Goal: Information Seeking & Learning: Check status

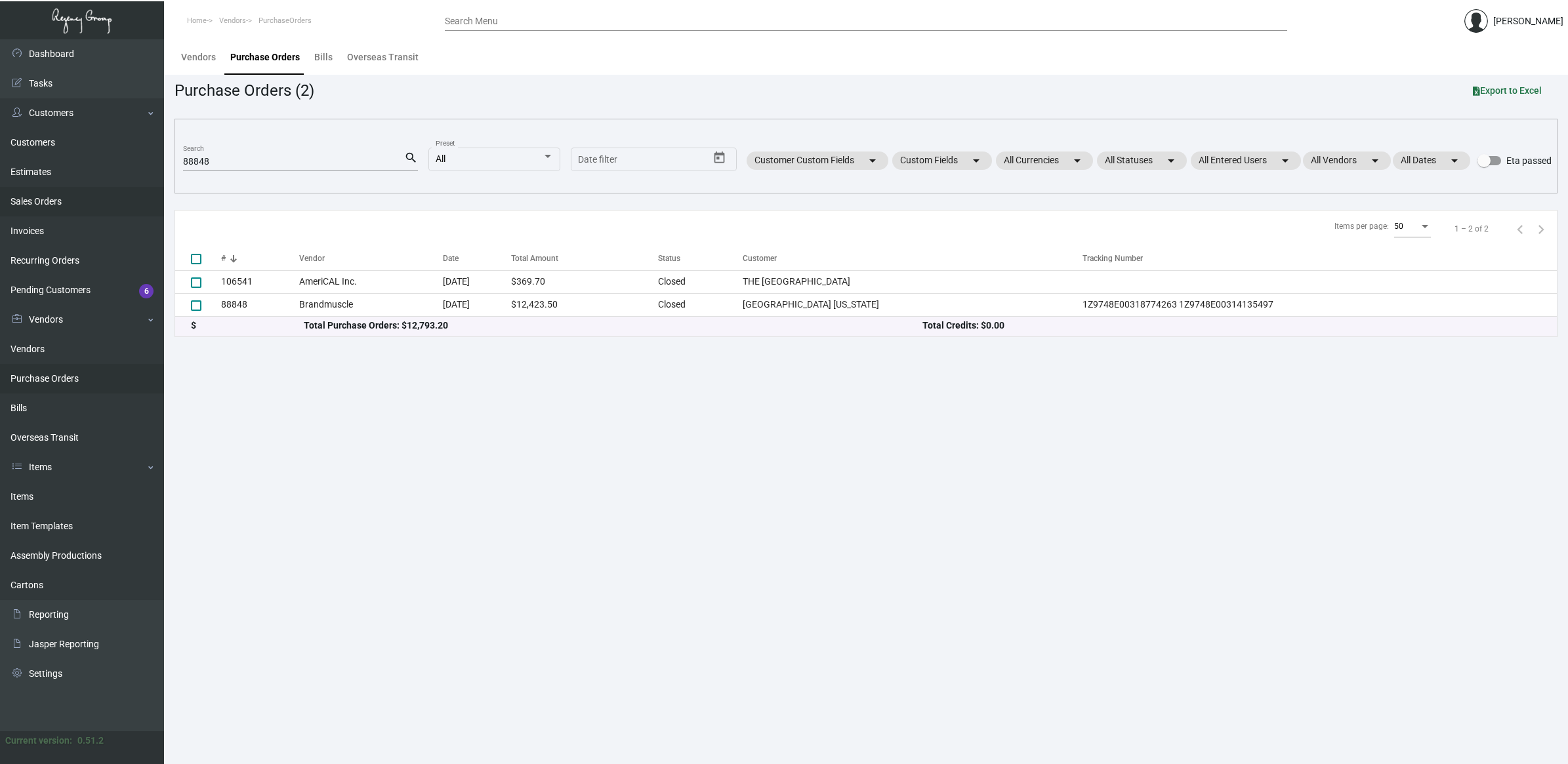
click at [59, 203] on link "Sales Orders" at bounding box center [82, 201] width 164 height 30
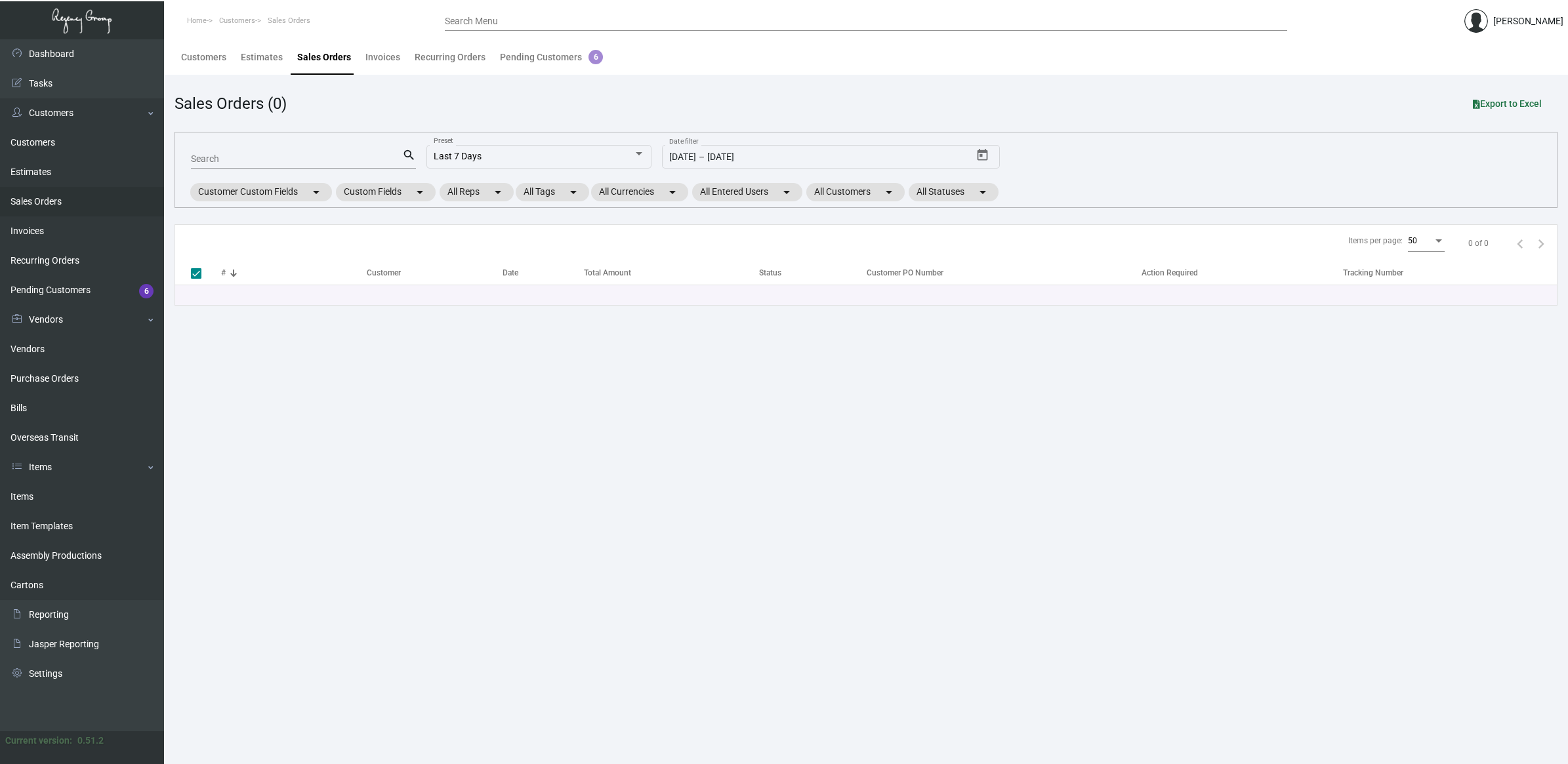
click at [231, 159] on input "Search" at bounding box center [296, 159] width 211 height 11
type input "hanco"
type input "hancocl"
checkbox input "false"
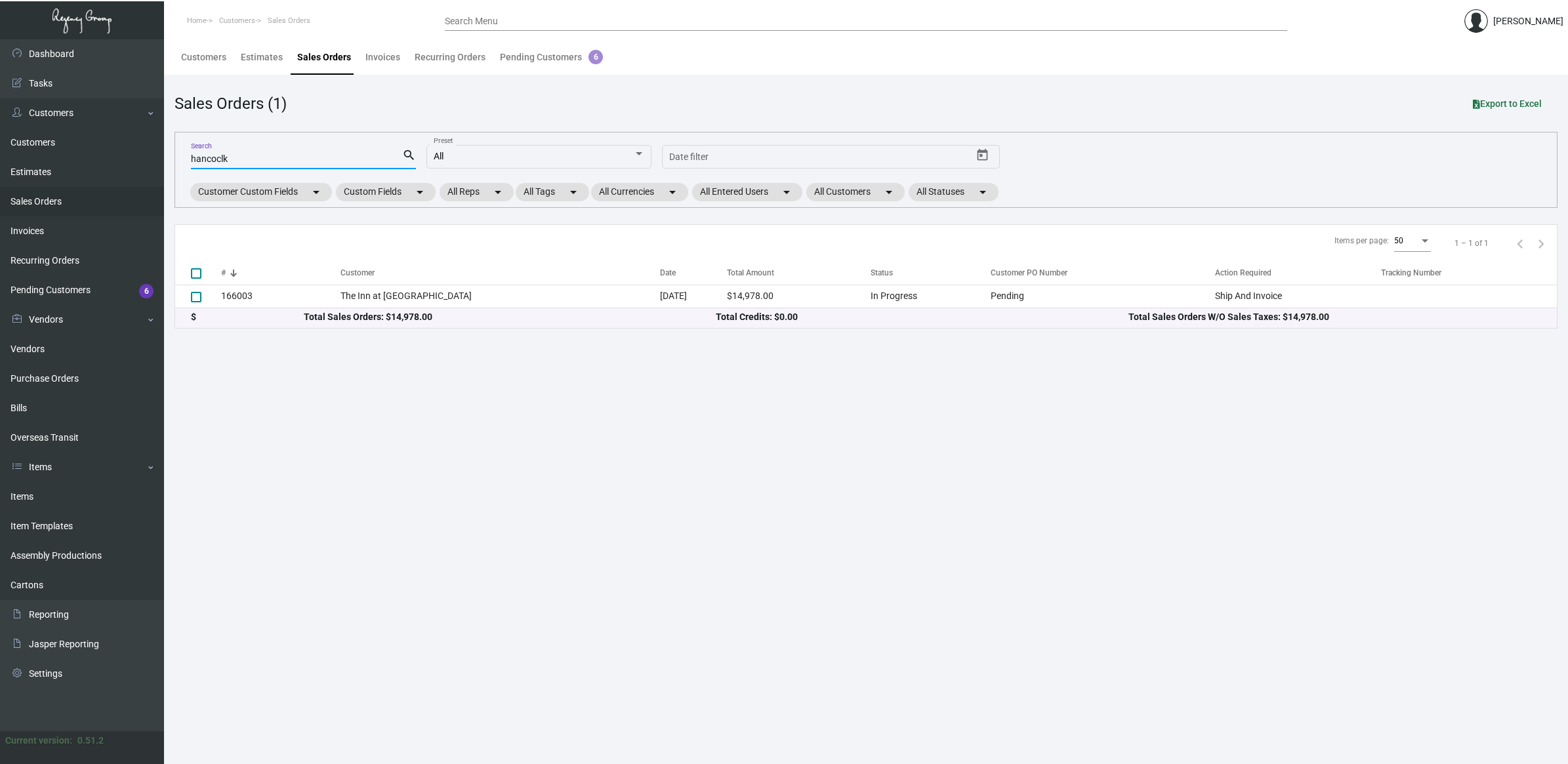
type input "hancocl"
checkbox input "true"
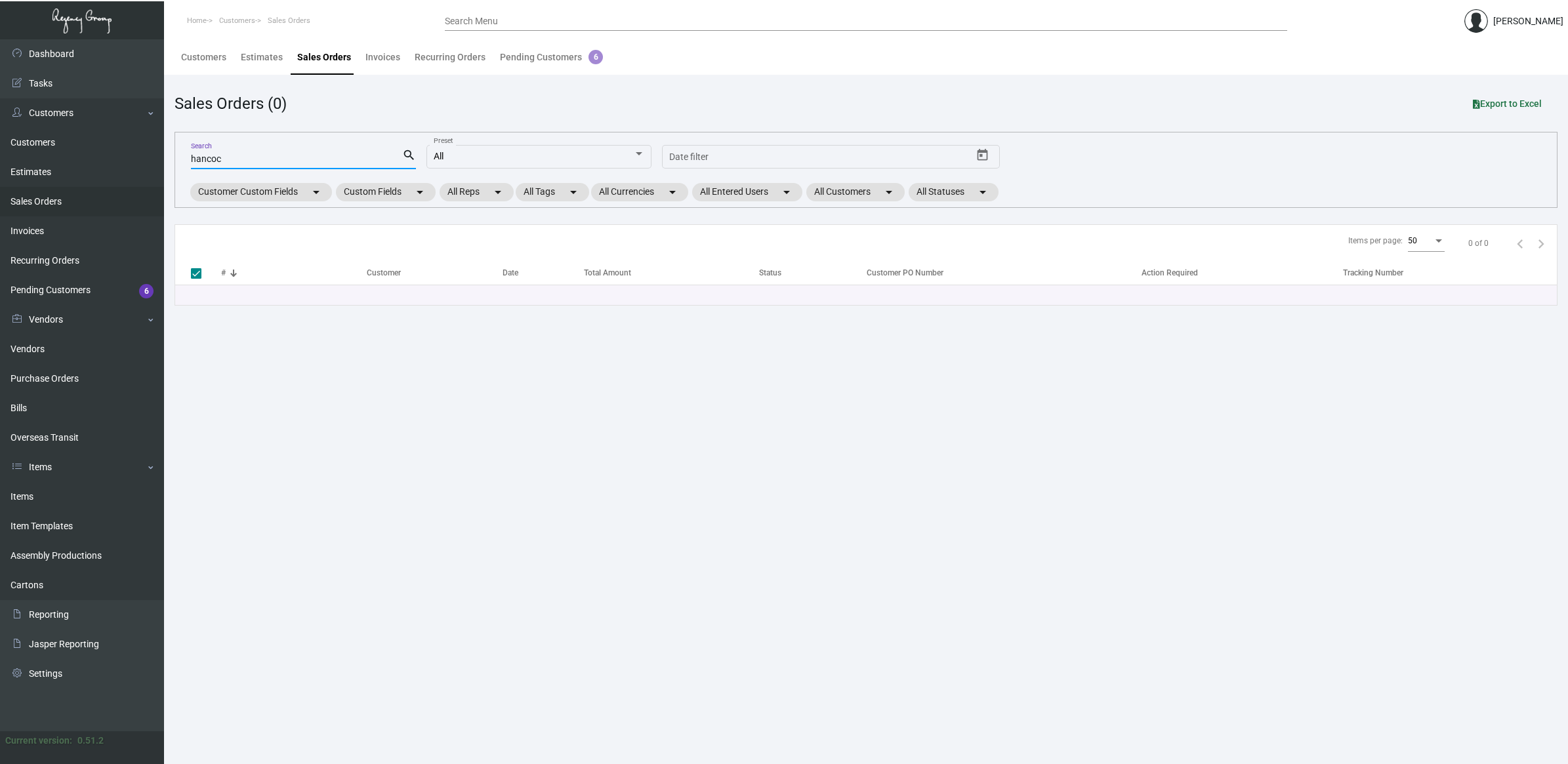
type input "[PERSON_NAME]"
checkbox input "false"
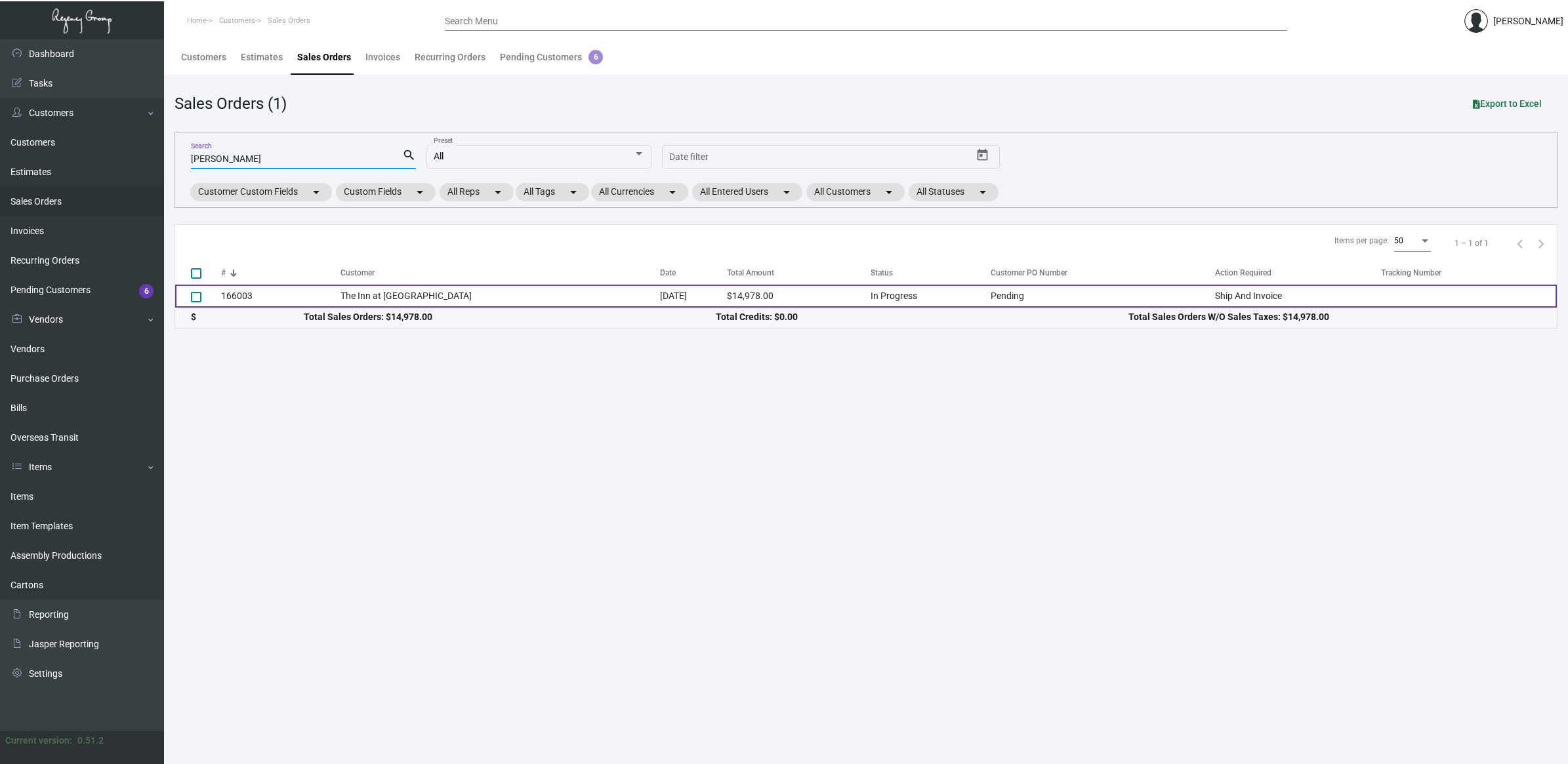
type input "[PERSON_NAME]"
click at [514, 291] on td "The Inn at [GEOGRAPHIC_DATA]" at bounding box center [500, 296] width 319 height 23
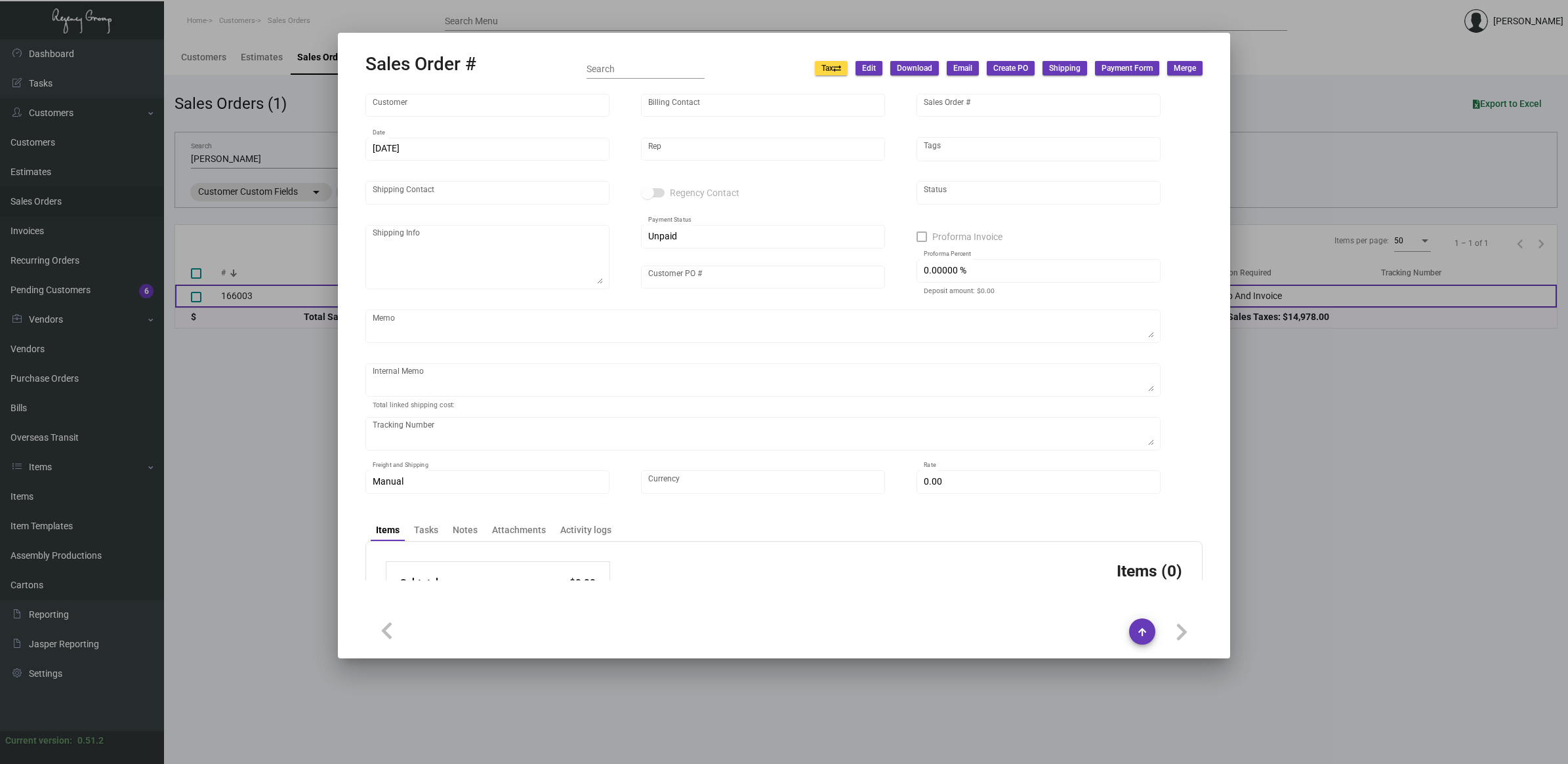
type input "The Inn at [GEOGRAPHIC_DATA]"
type input "[PERSON_NAME]"
type input "166003"
type input "[DATE]"
type input "[PERSON_NAME]"
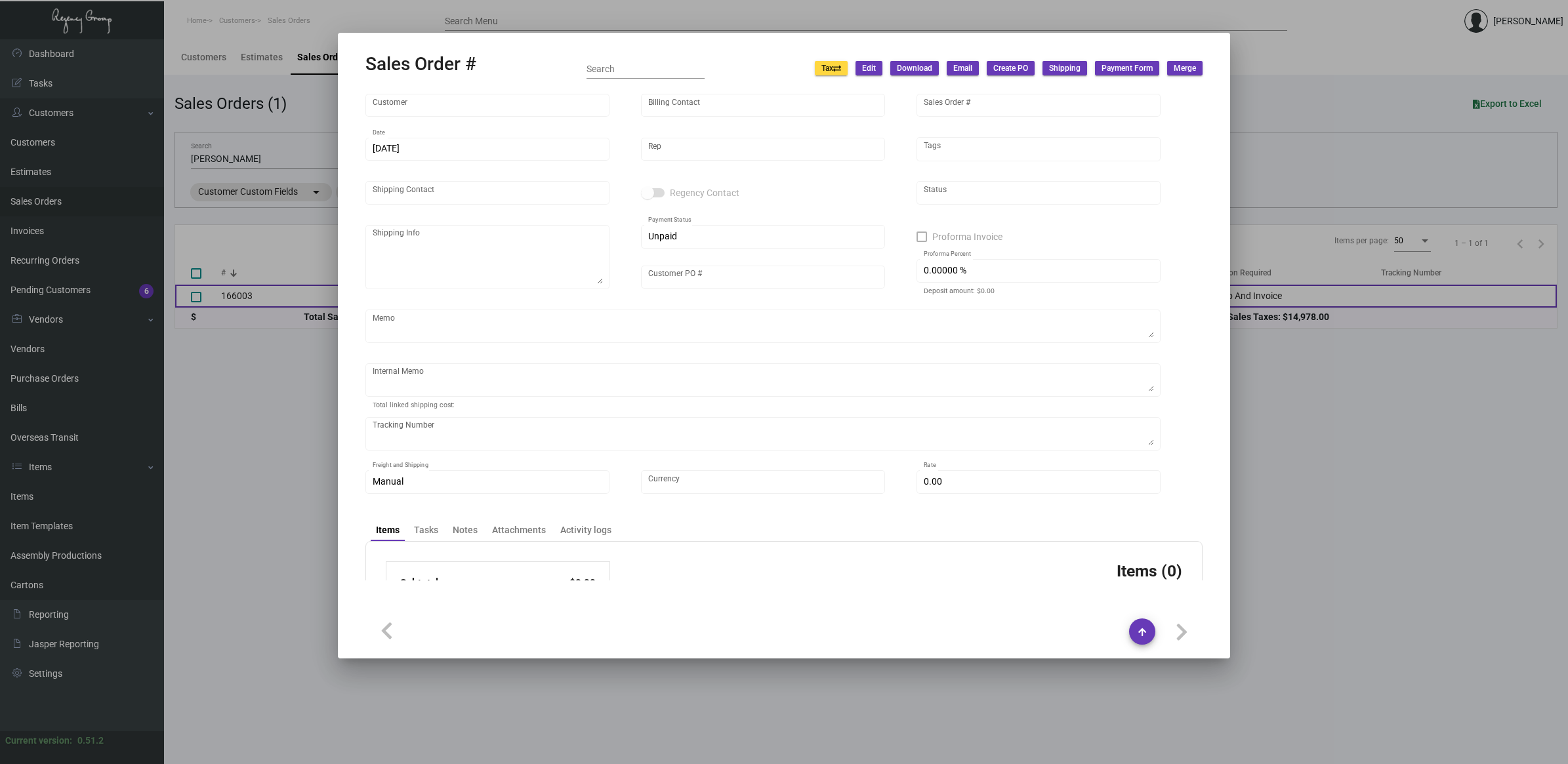
type input "[PERSON_NAME]"
type input "Pending"
type input "United States Dollar $"
type input "$ 0.00"
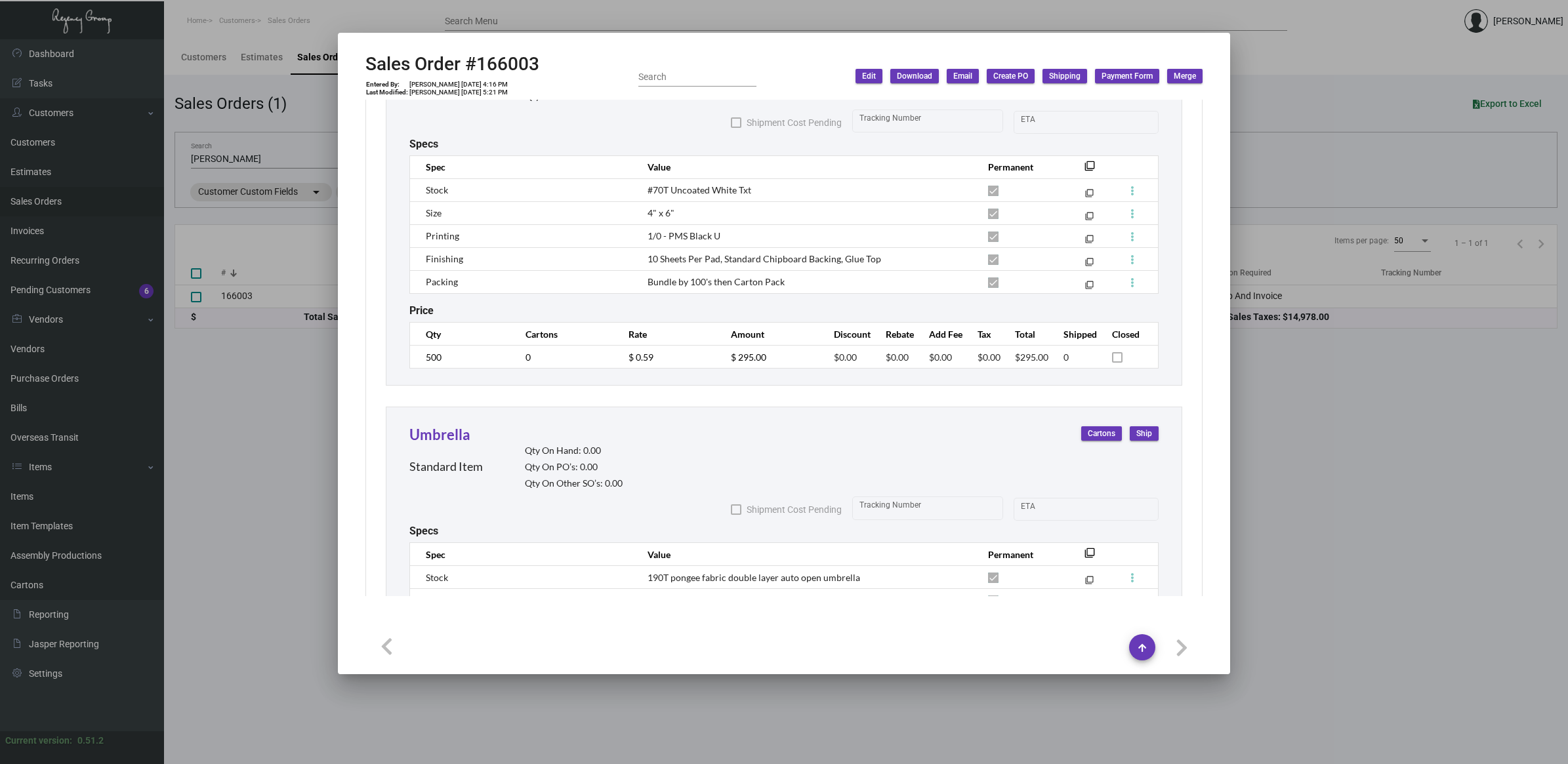
scroll to position [6398, 0]
